Goal: Find specific page/section: Find specific page/section

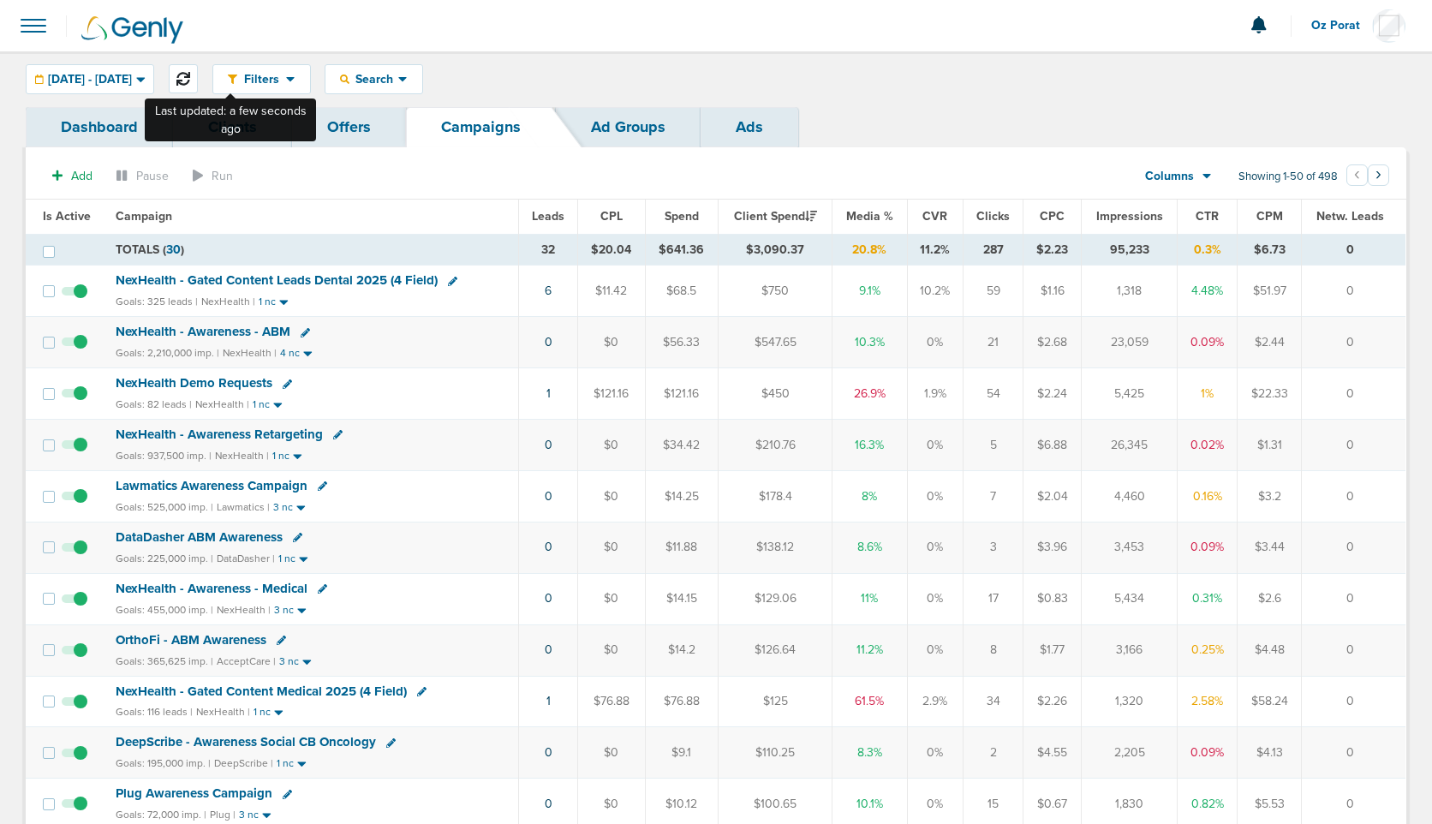
click at [190, 74] on icon at bounding box center [183, 79] width 14 height 14
click at [132, 78] on span "[DATE] - [DATE]" at bounding box center [90, 80] width 84 height 12
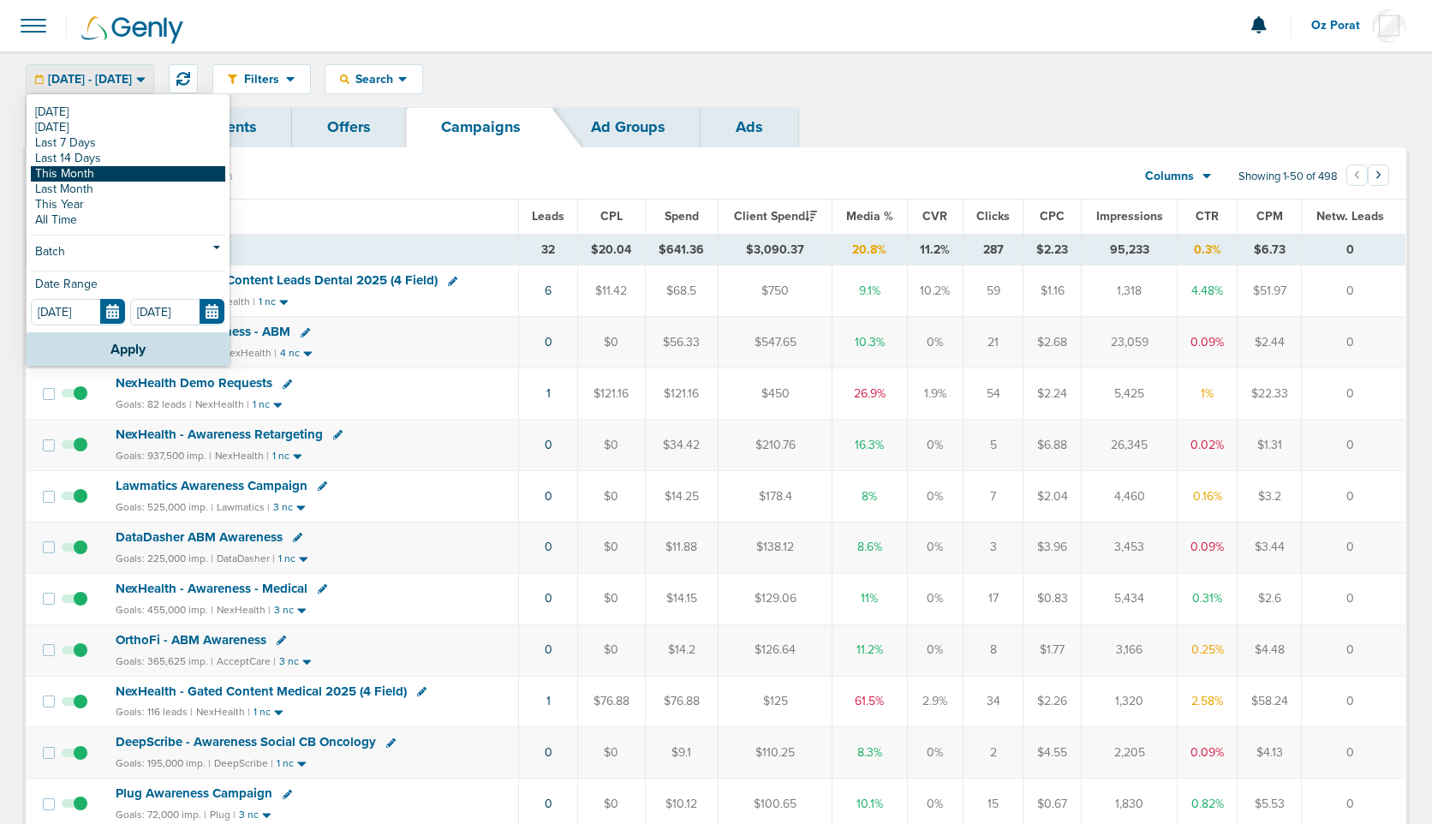
click at [96, 171] on link "This Month" at bounding box center [128, 173] width 194 height 15
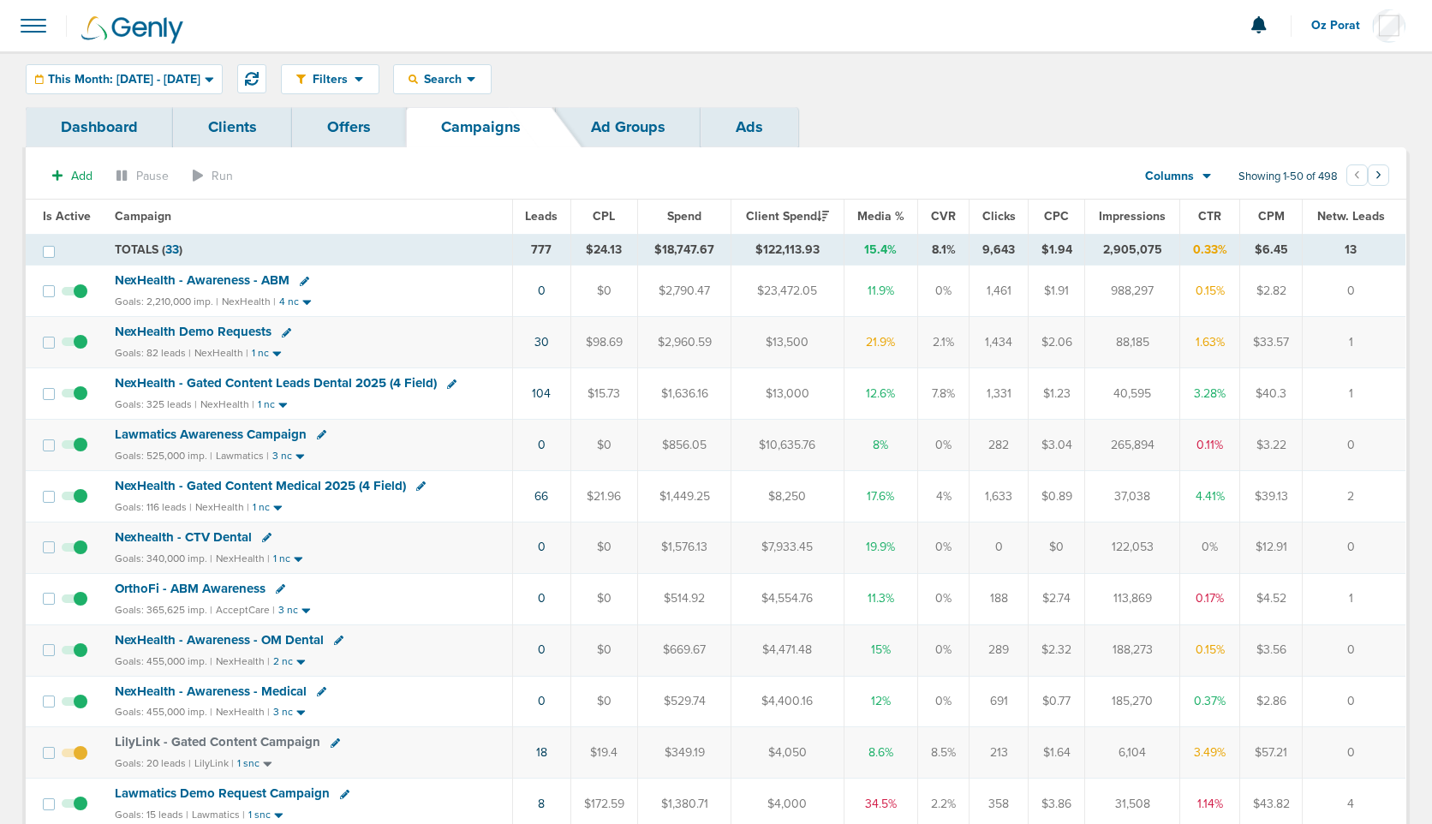
click at [1198, 176] on div "Columns" at bounding box center [1169, 176] width 75 height 17
click at [1196, 217] on link "Sales Performance" at bounding box center [1217, 227] width 171 height 21
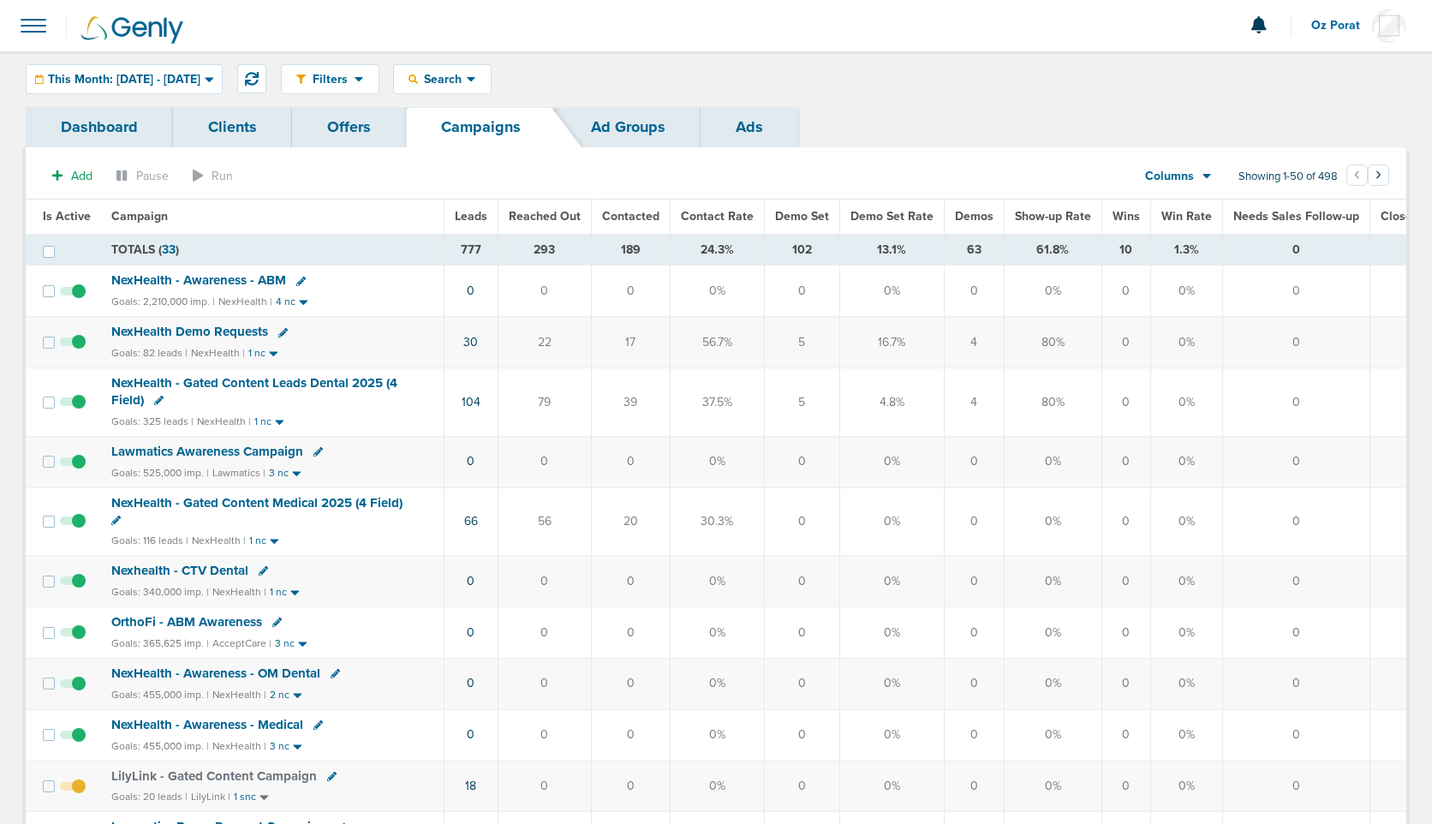
click at [808, 206] on th "Demo Set" at bounding box center [801, 217] width 75 height 34
click at [807, 212] on span "Demo Set" at bounding box center [802, 216] width 54 height 15
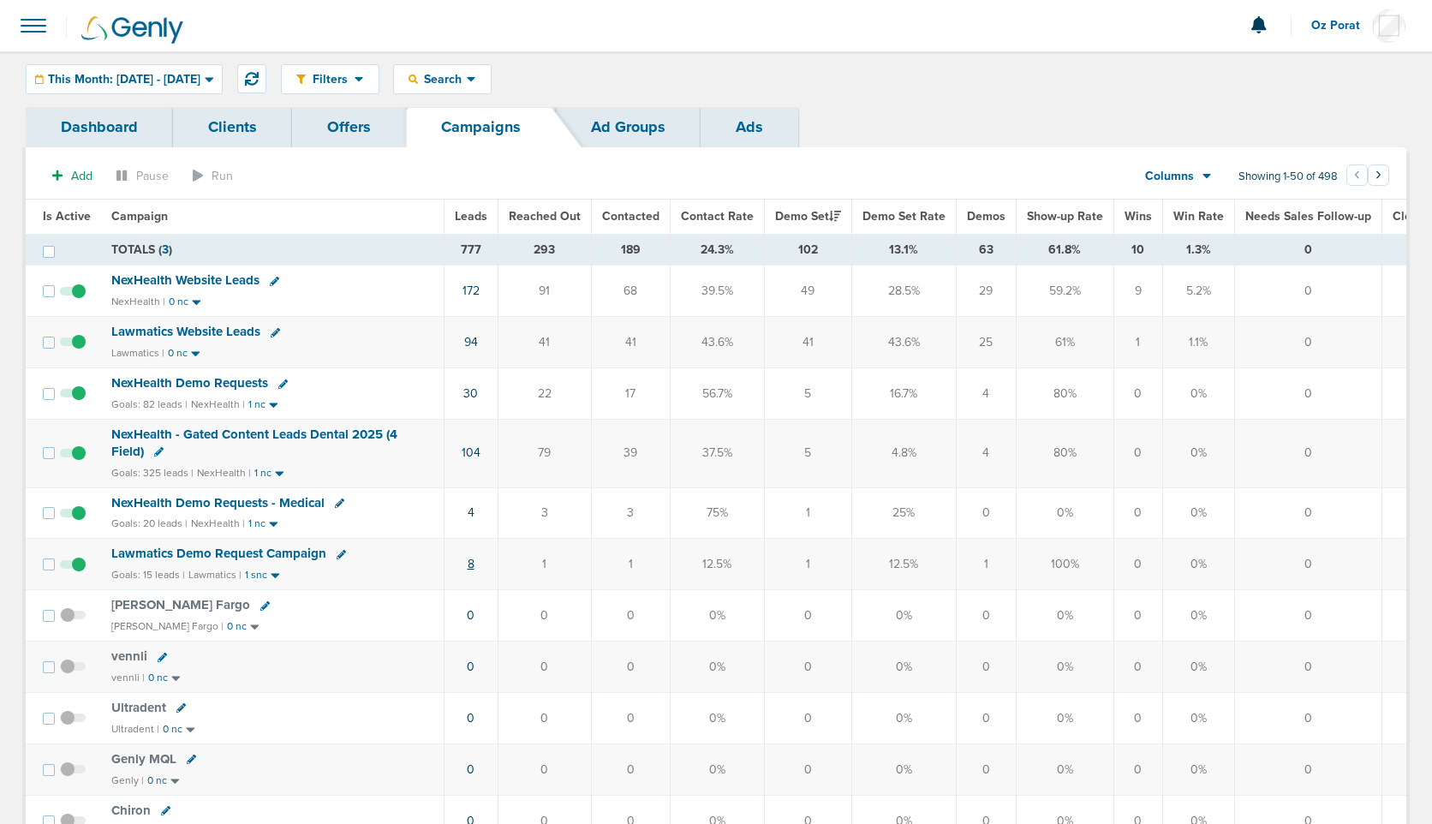
click at [468, 562] on link "8" at bounding box center [471, 564] width 7 height 15
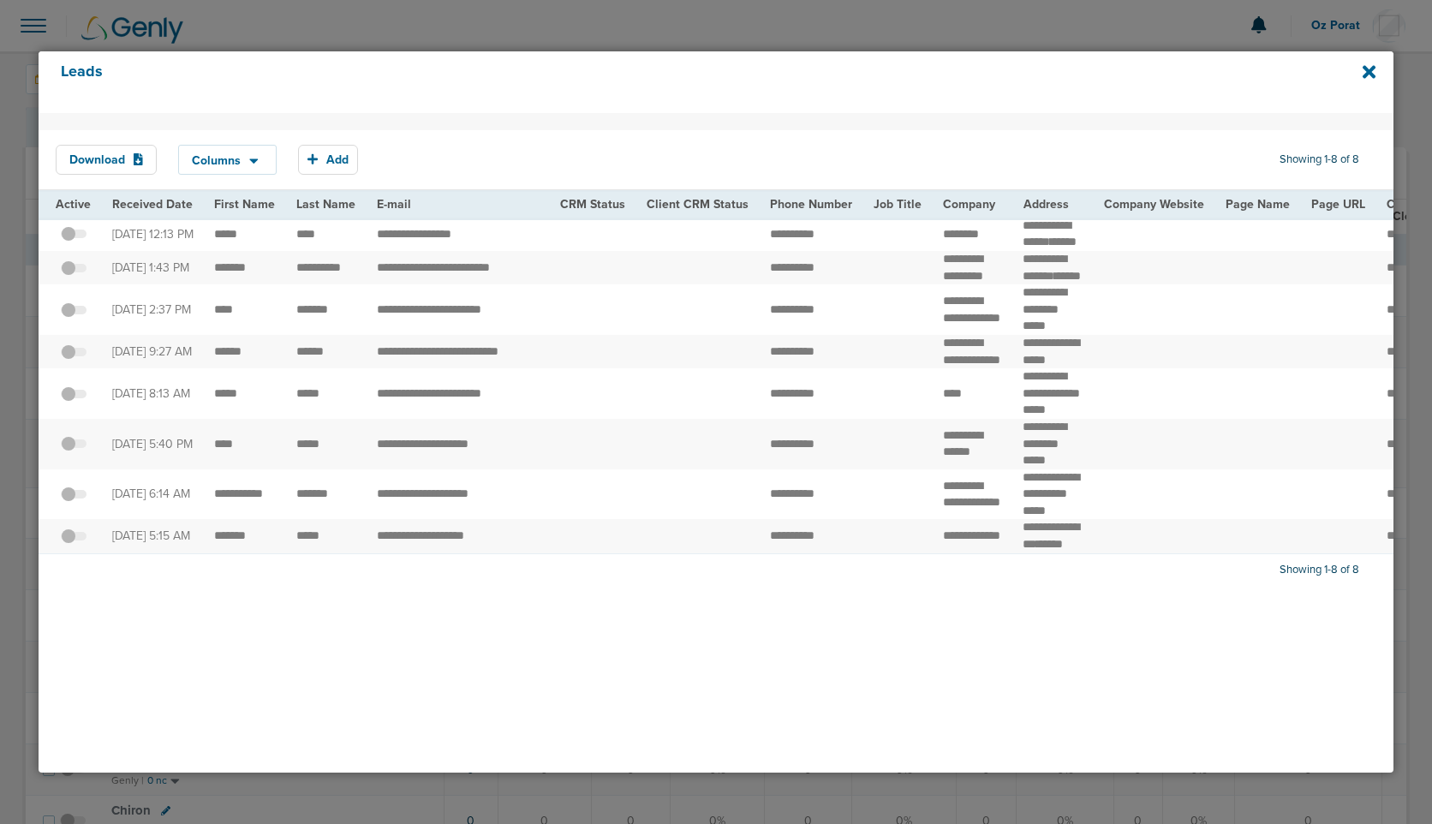
click at [1362, 80] on div "Leads" at bounding box center [716, 82] width 1354 height 62
click at [1370, 73] on icon at bounding box center [1369, 72] width 13 height 13
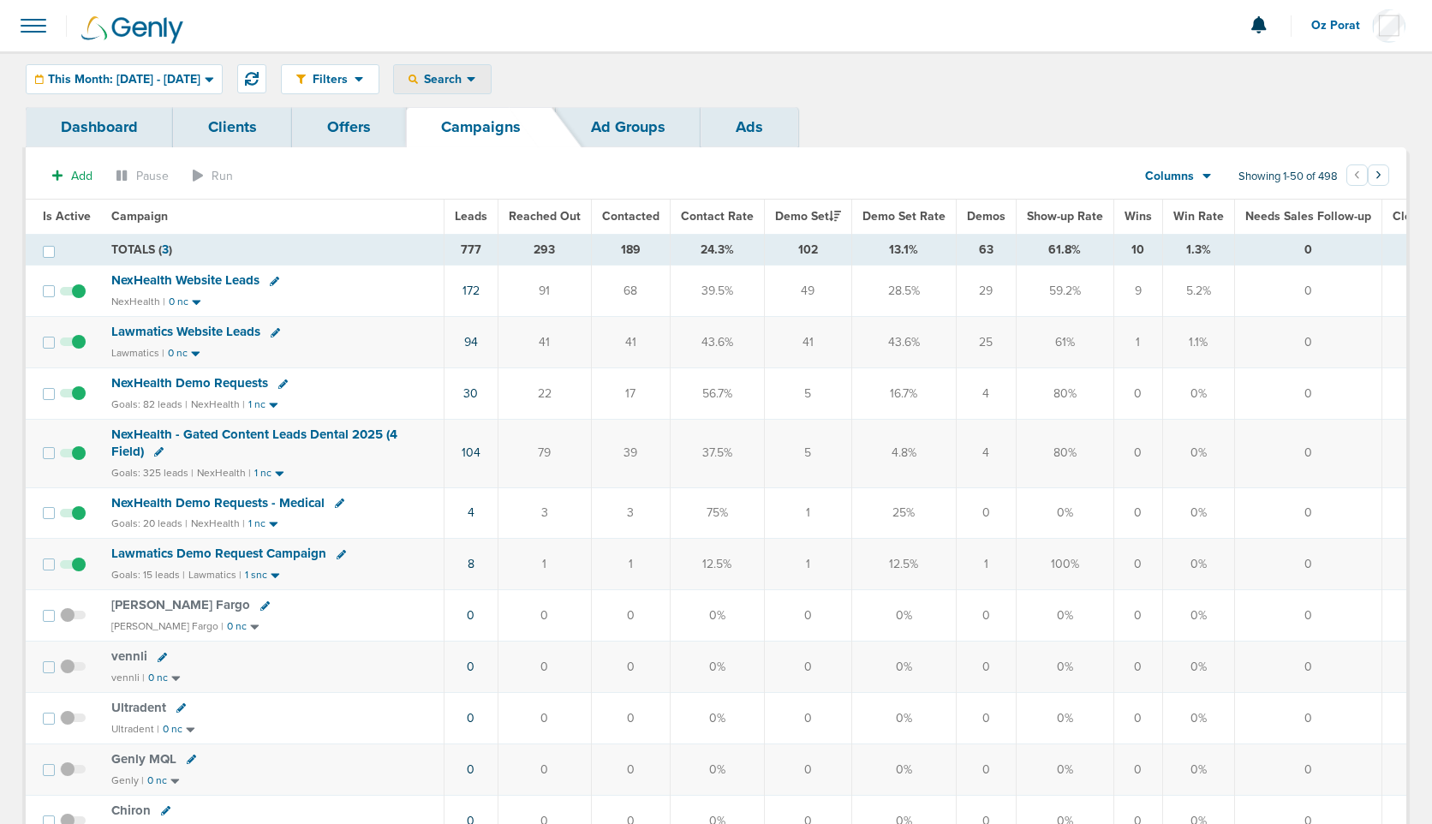
click at [491, 89] on div "Search" at bounding box center [442, 79] width 97 height 28
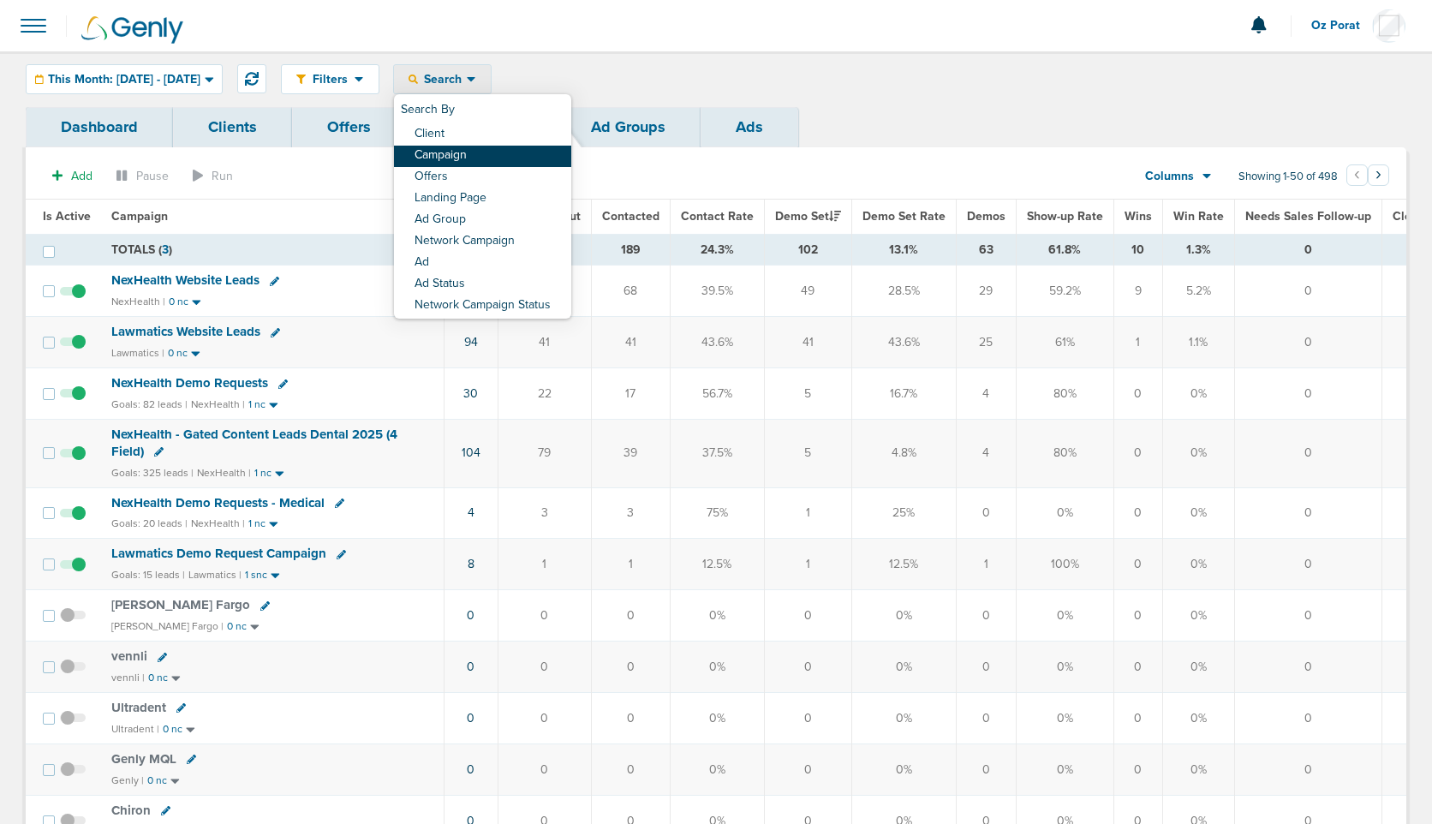
click at [513, 154] on link "Campaign" at bounding box center [482, 156] width 177 height 21
select select "cmpName"
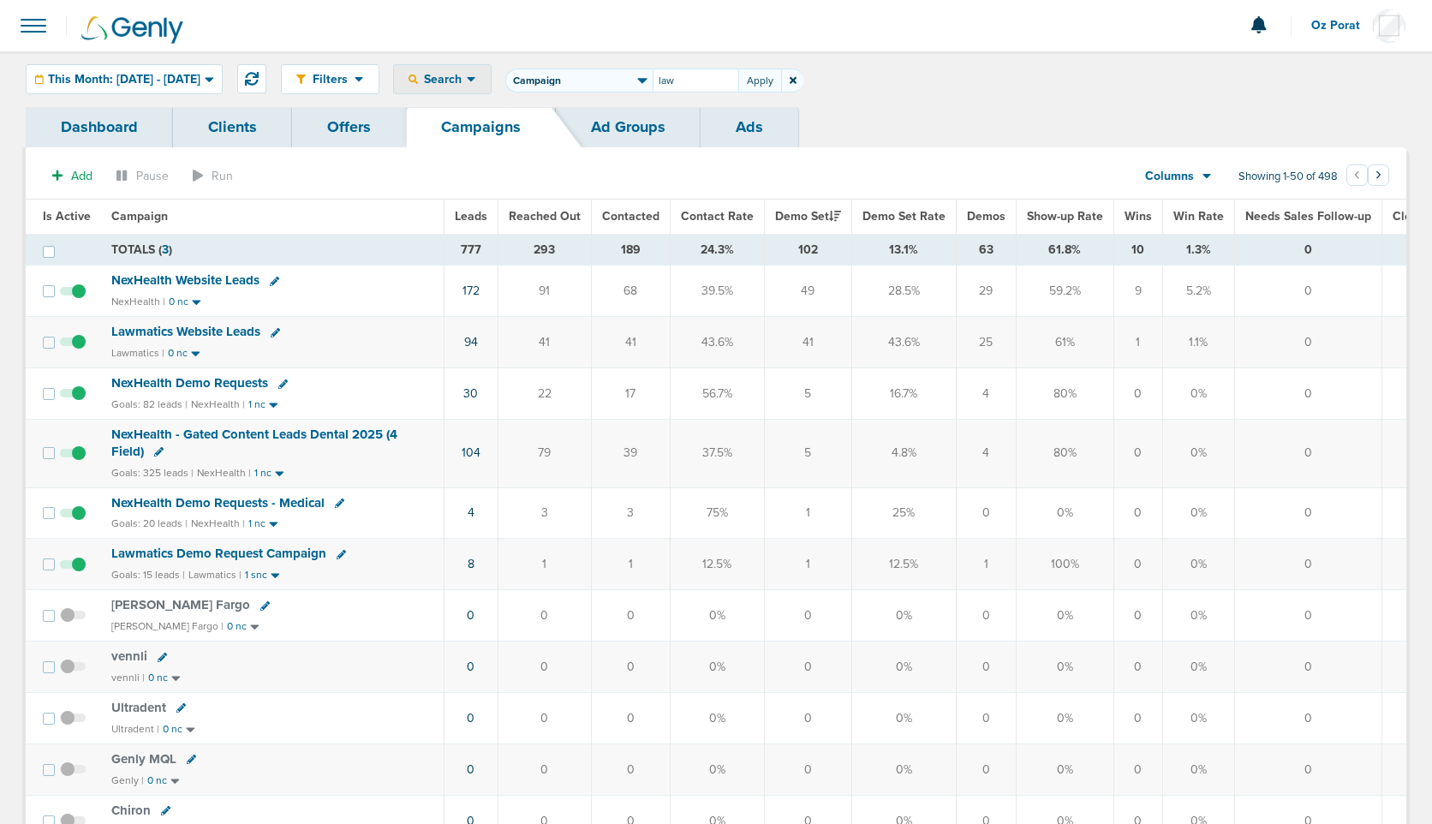
type input "law"
